Goal: Navigation & Orientation: Find specific page/section

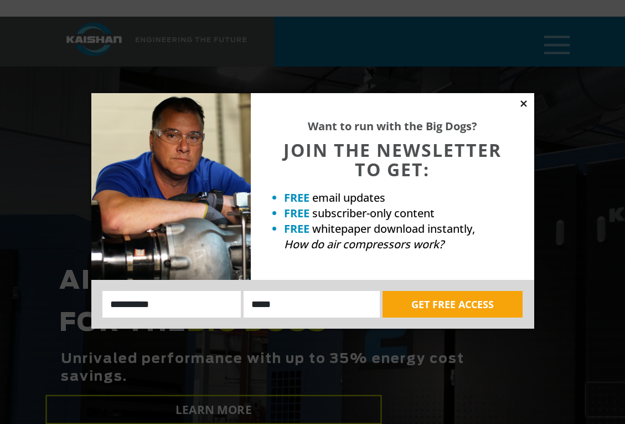
click at [526, 102] on icon at bounding box center [524, 104] width 10 height 10
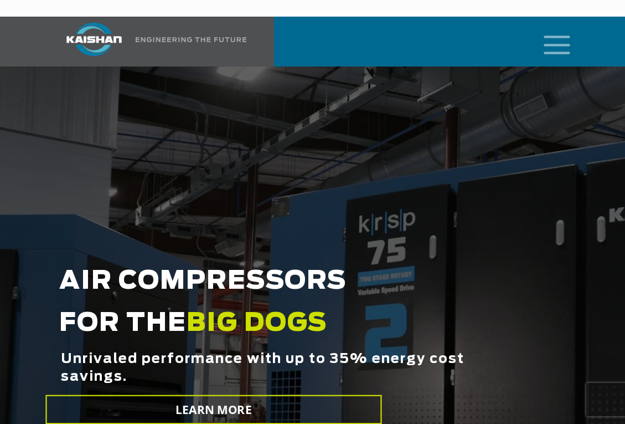
click at [553, 30] on icon "mobile menu" at bounding box center [556, 44] width 35 height 34
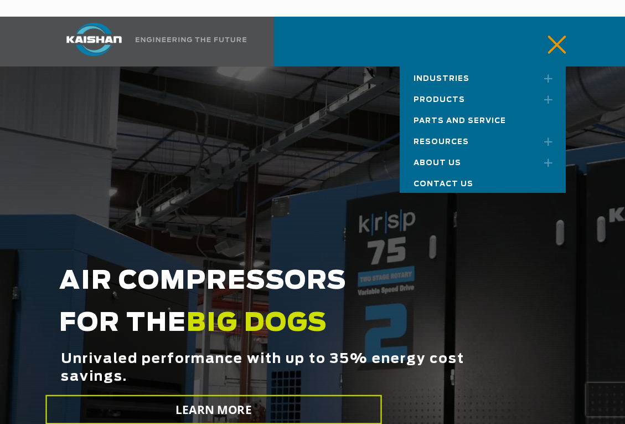
click at [431, 159] on span "About Us" at bounding box center [438, 162] width 48 height 7
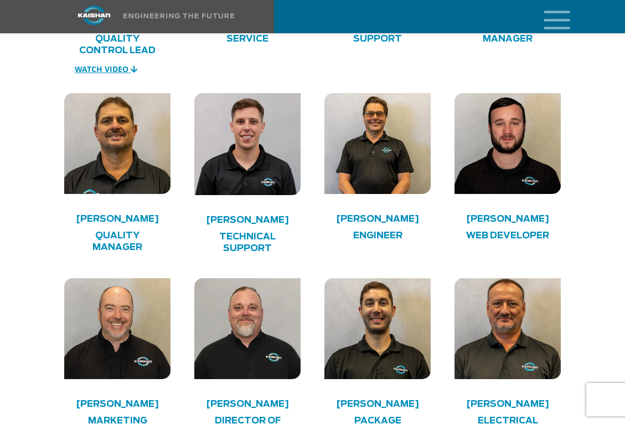
scroll to position [2879, 0]
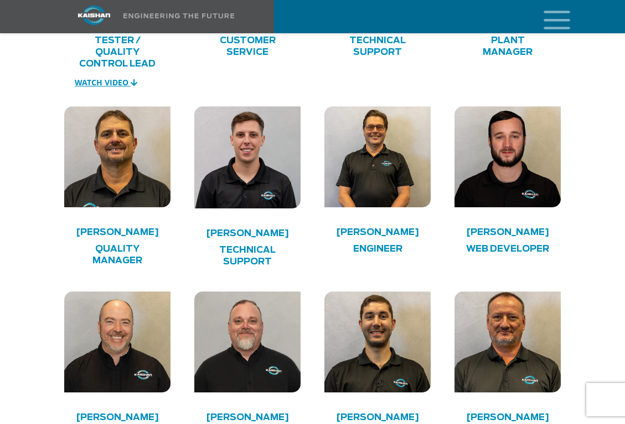
click at [136, 106] on img at bounding box center [117, 156] width 106 height 101
click at [125, 229] on h4 "[PERSON_NAME]" at bounding box center [117, 232] width 85 height 6
click at [116, 243] on h4 "Quality Manager" at bounding box center [117, 254] width 85 height 23
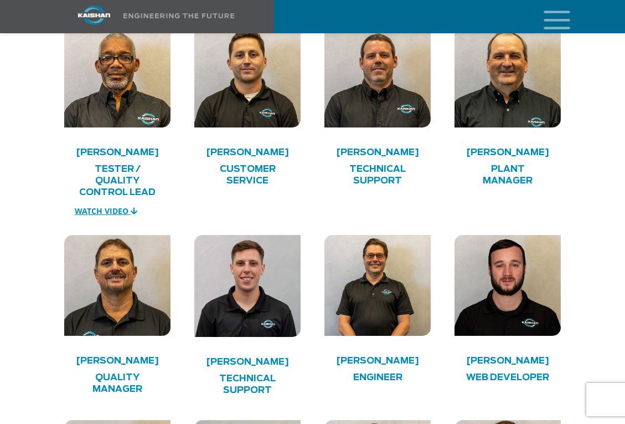
scroll to position [2768, 0]
